Goal: Book appointment/travel/reservation

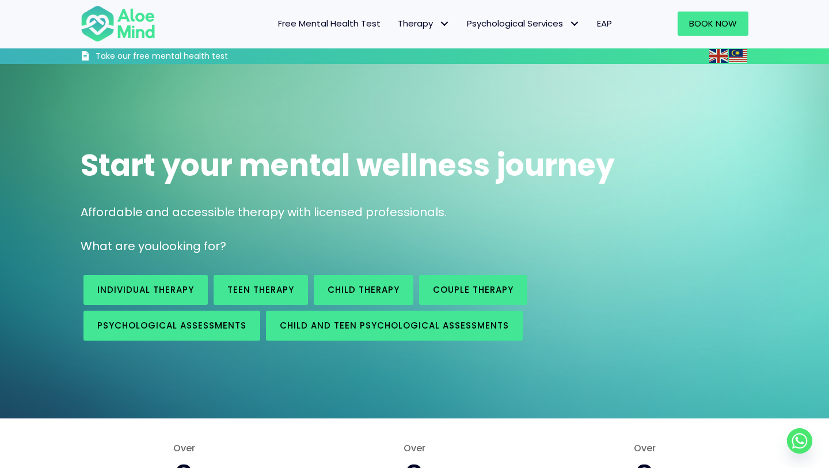
scroll to position [515, 0]
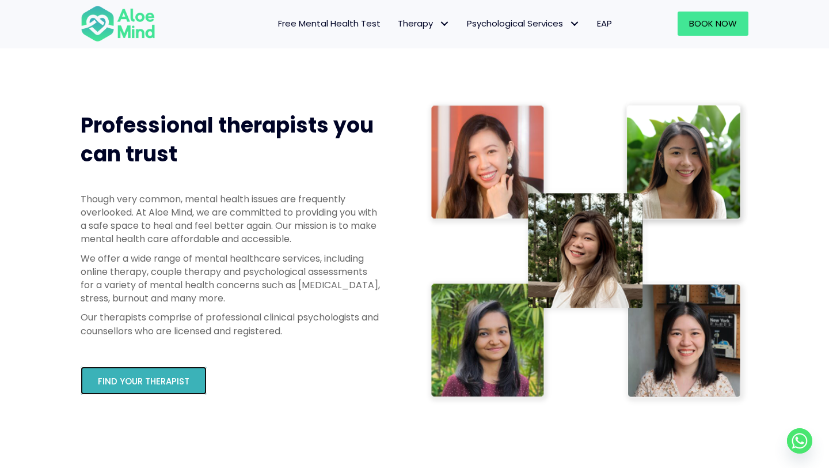
click at [168, 381] on span "Find your therapist" at bounding box center [144, 381] width 92 height 12
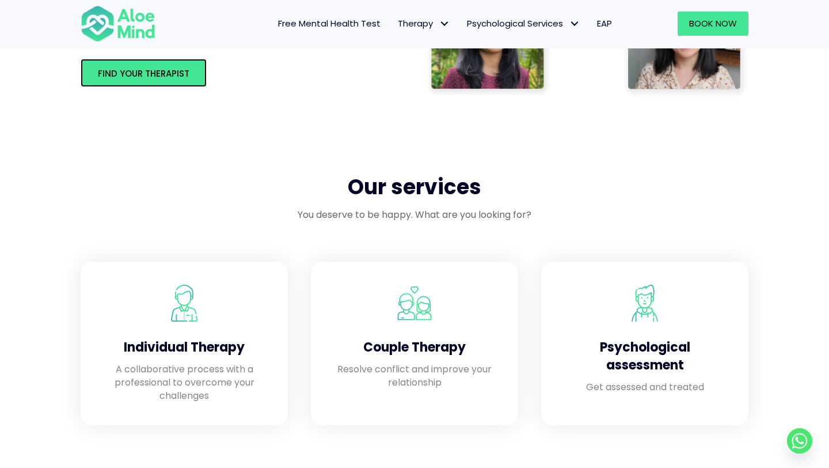
scroll to position [850, 0]
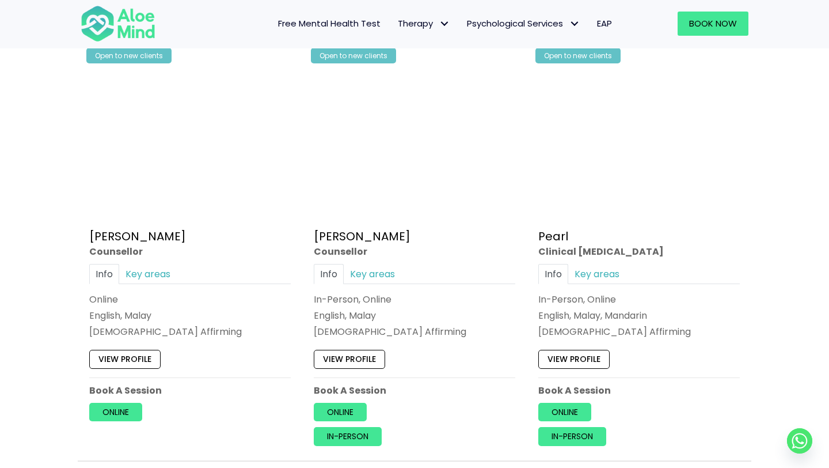
scroll to position [2315, 0]
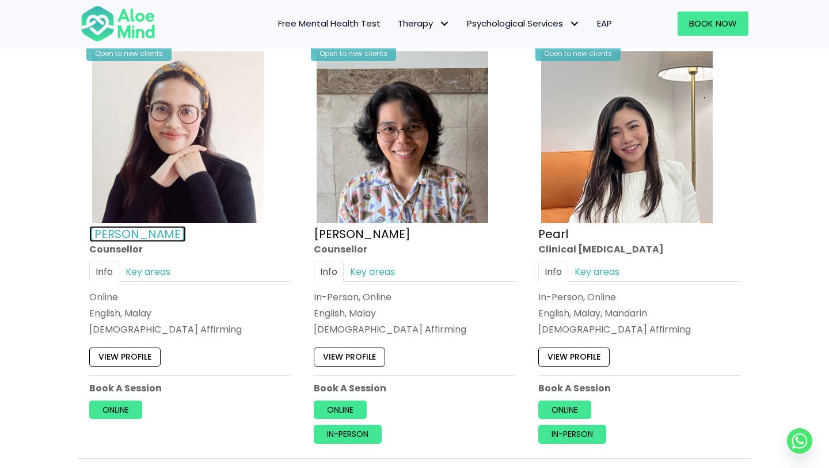
click at [118, 232] on link "Natasha" at bounding box center [137, 234] width 97 height 16
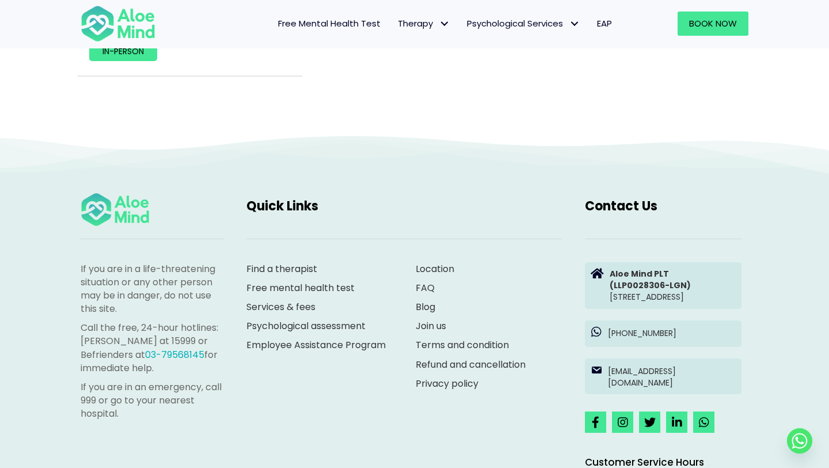
scroll to position [5408, 0]
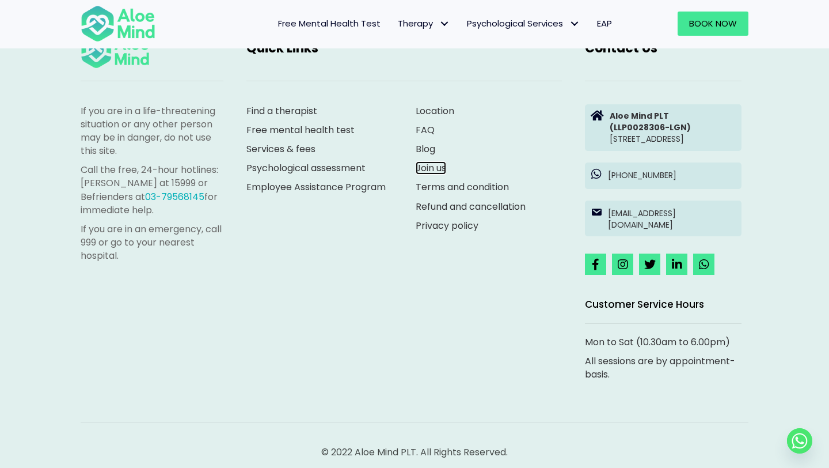
click at [432, 168] on link "Join us" at bounding box center [431, 167] width 31 height 13
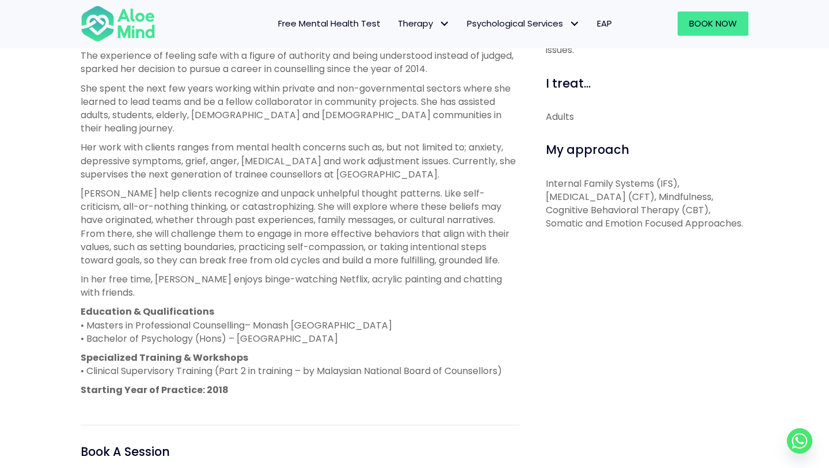
scroll to position [534, 0]
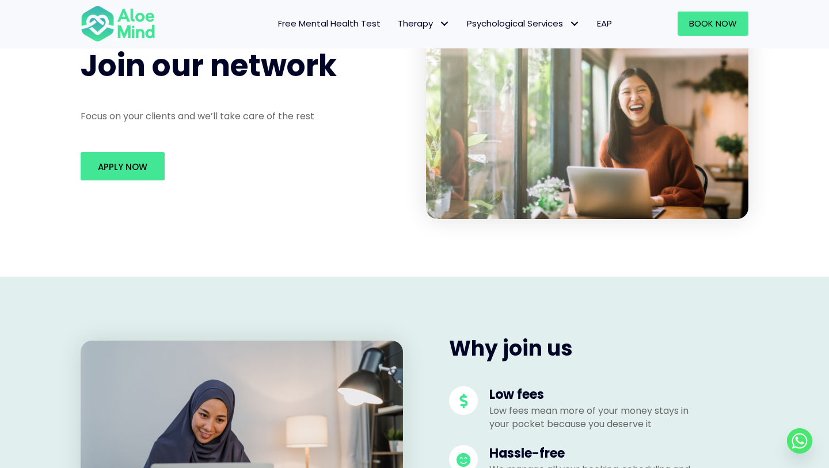
scroll to position [17, 0]
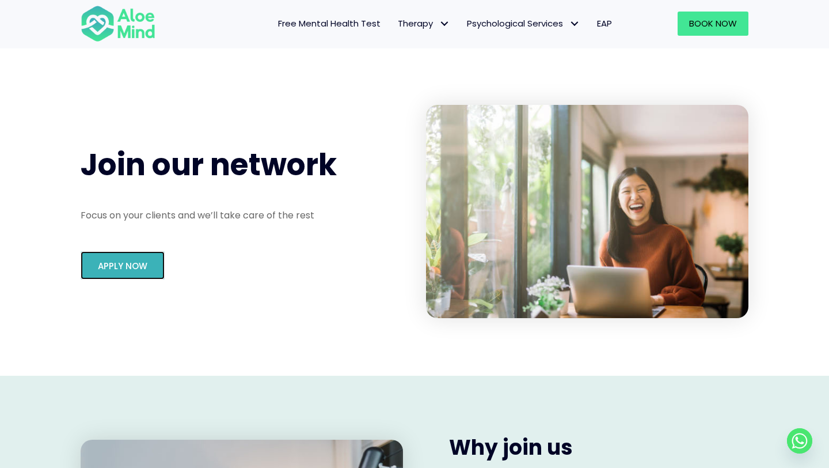
click at [141, 264] on span "Apply Now" at bounding box center [123, 266] width 50 height 12
